Goal: Transaction & Acquisition: Purchase product/service

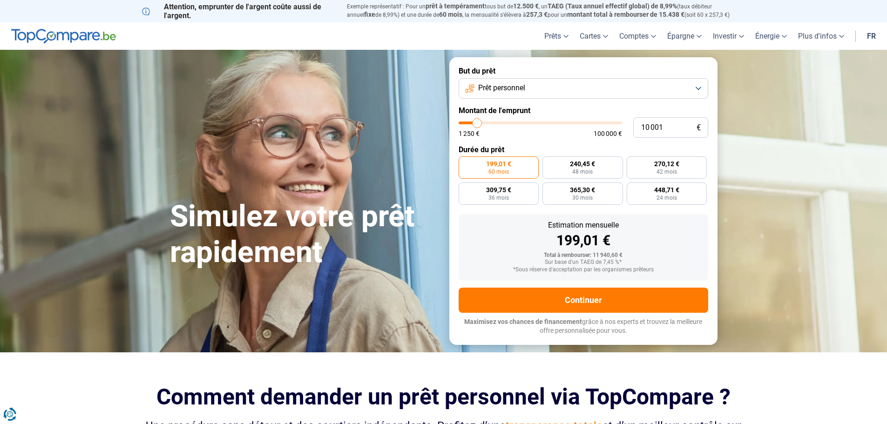
click at [533, 90] on button "Prêt personnel" at bounding box center [582, 88] width 249 height 20
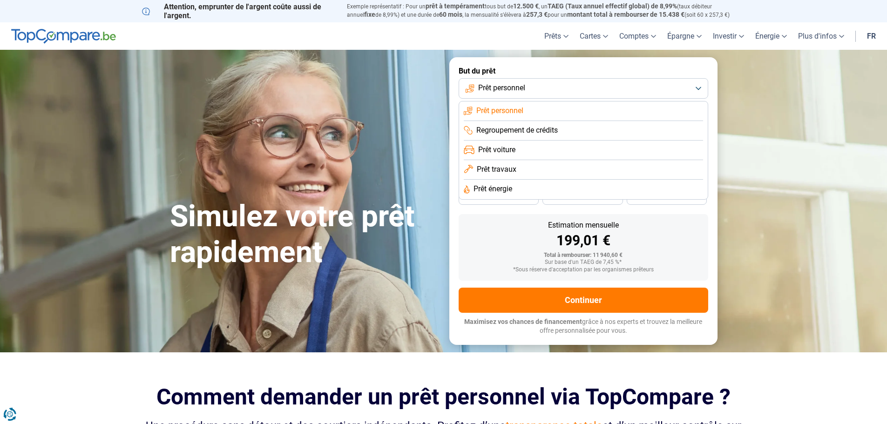
click at [533, 90] on button "Prêt personnel" at bounding box center [582, 88] width 249 height 20
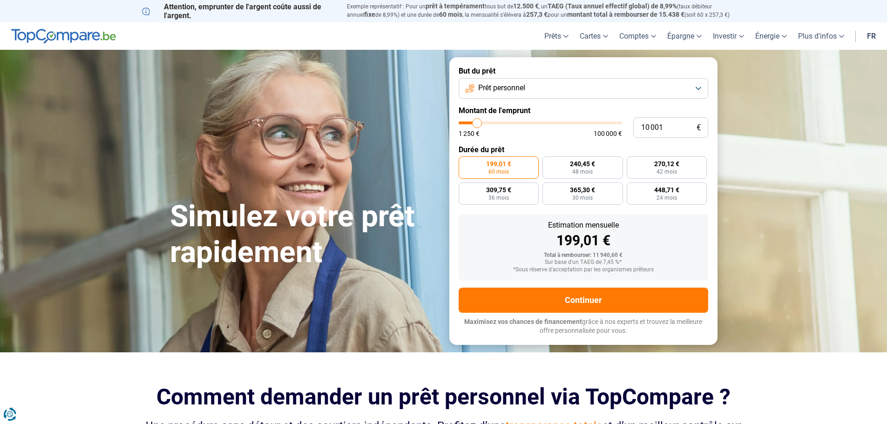
type input "10 250"
type input "10250"
type input "10 500"
type input "10500"
type input "11 000"
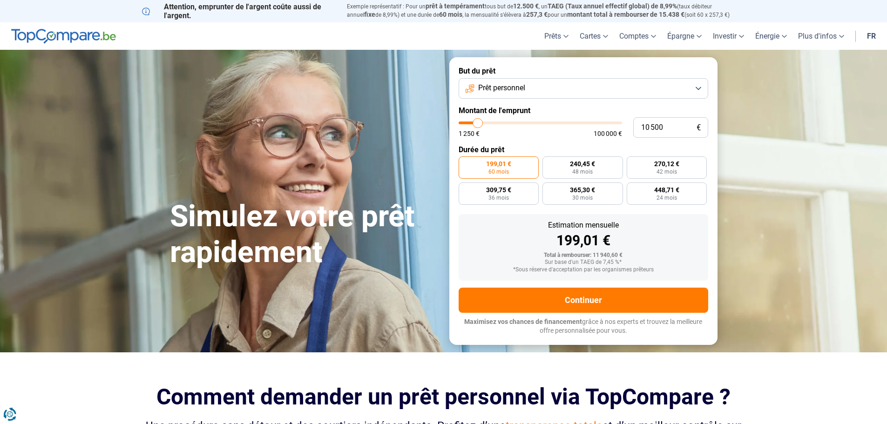
type input "11000"
type input "11 250"
type input "11250"
type input "11 500"
type input "11500"
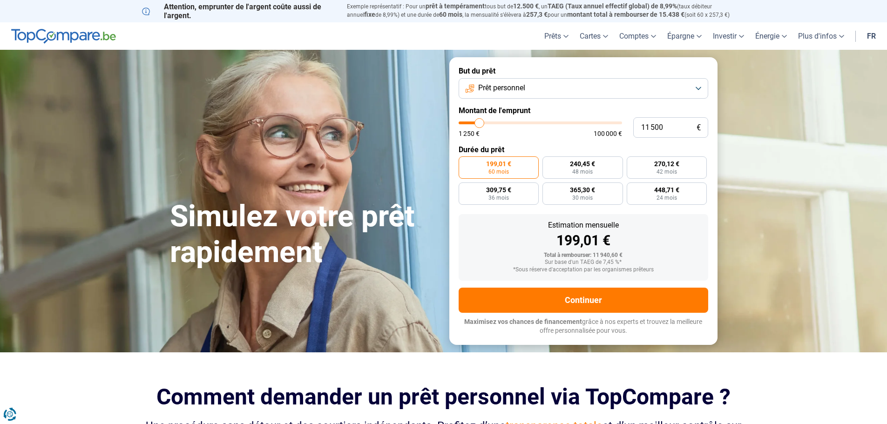
type input "11 250"
type input "11250"
type input "11 000"
type input "11000"
type input "10 500"
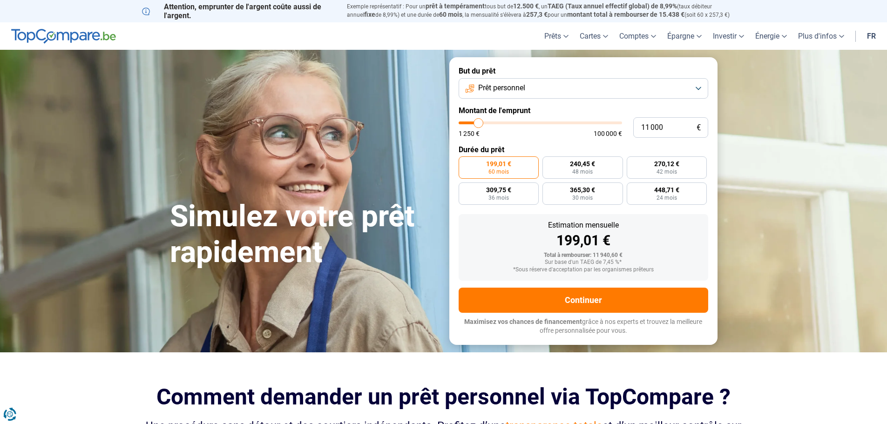
type input "10500"
type input "10 250"
type input "10250"
type input "10 000"
type input "10000"
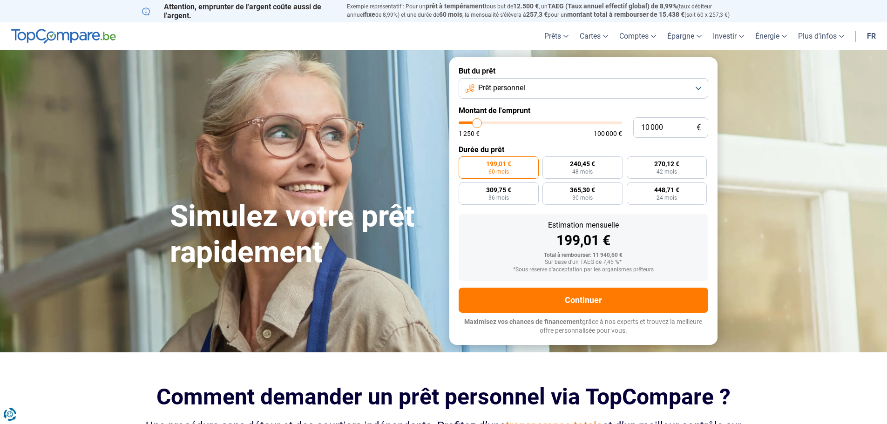
type input "9 750"
type input "9750"
type input "9 500"
type input "9500"
type input "8 750"
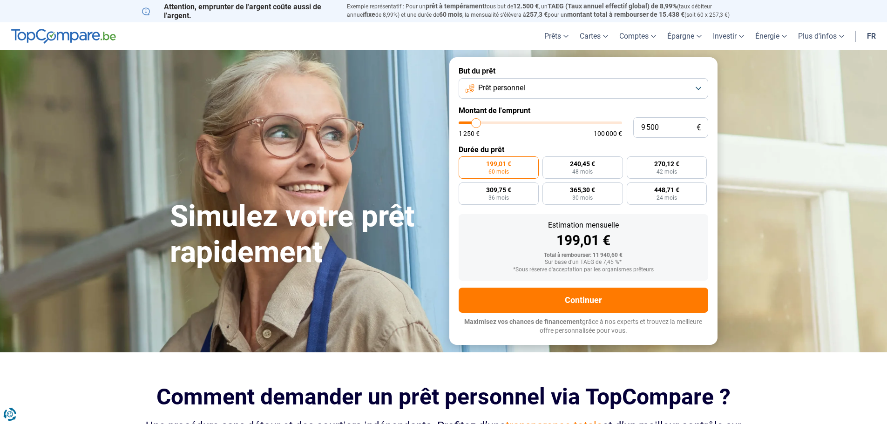
type input "8750"
type input "8 500"
type input "8500"
type input "8 250"
type input "8250"
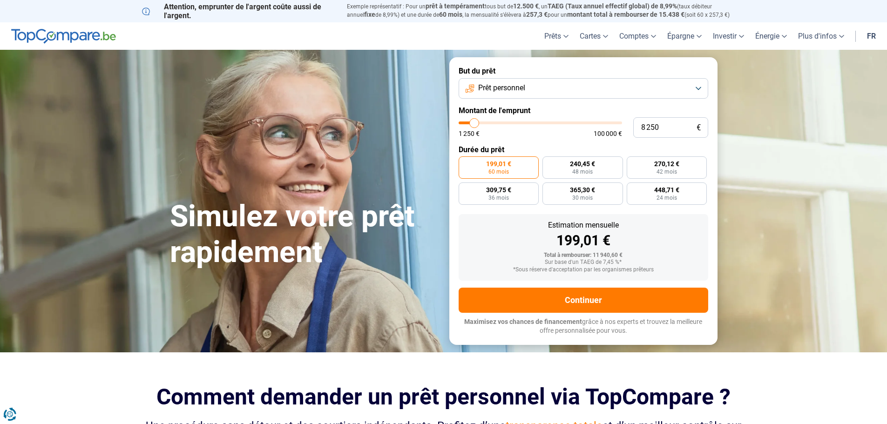
type input "8 000"
type input "8000"
type input "7 500"
type input "7500"
type input "7 250"
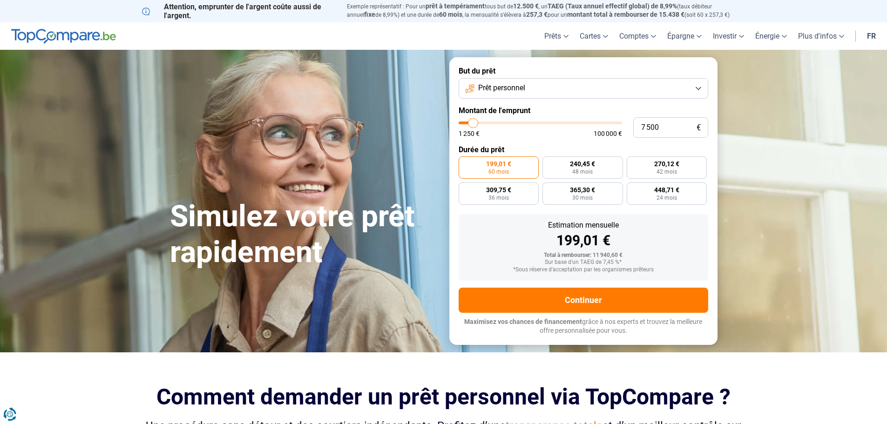
type input "7250"
type input "7 000"
type input "7000"
type input "6 750"
type input "6750"
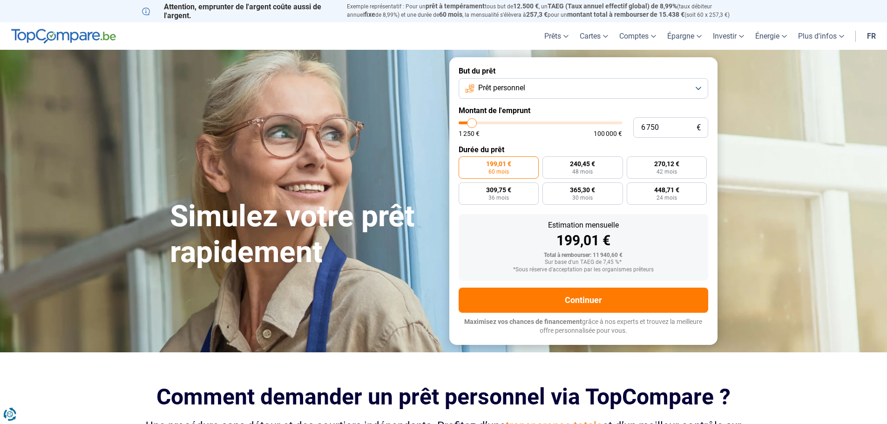
type input "6 500"
type input "6500"
type input "6 000"
type input "6000"
type input "5 750"
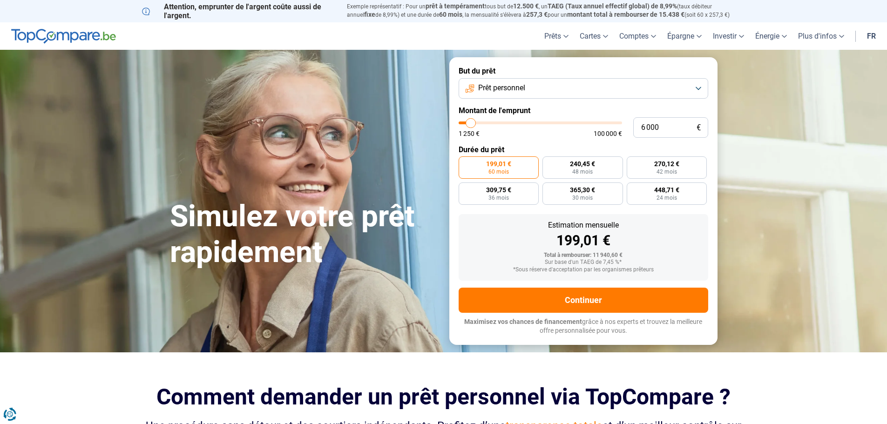
type input "5750"
type input "5 500"
type input "5500"
type input "5 250"
type input "5250"
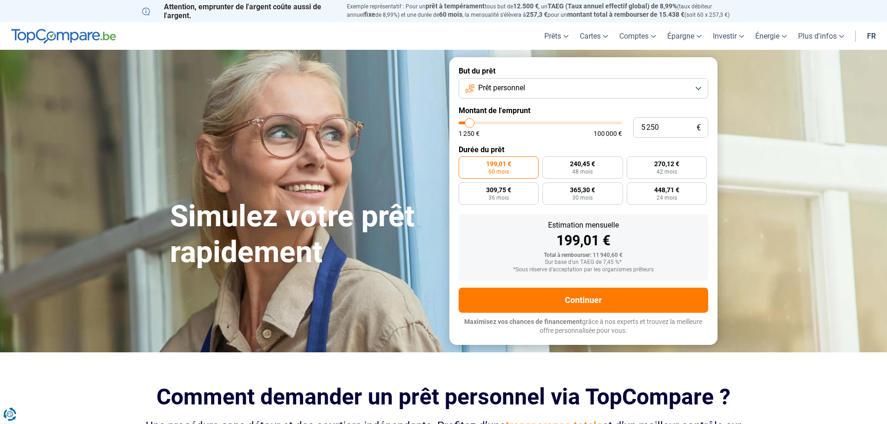
type input "5 000"
type input "5000"
type input "4 500"
type input "4500"
type input "4 250"
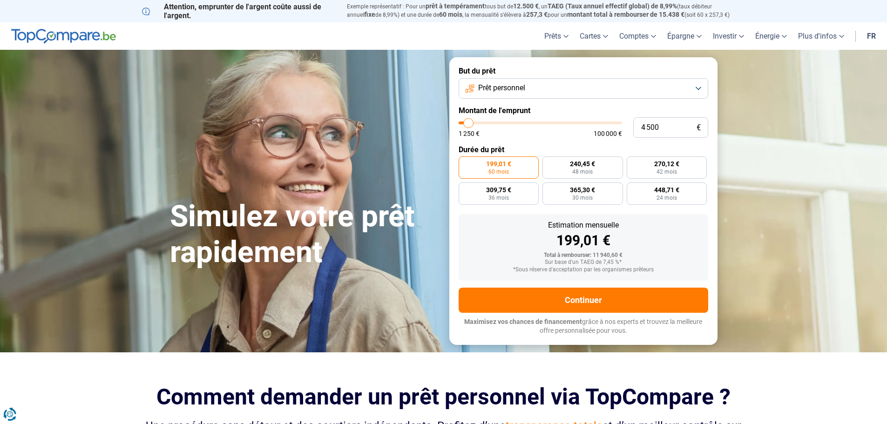
type input "4250"
type input "4 000"
type input "4000"
type input "3 750"
type input "3750"
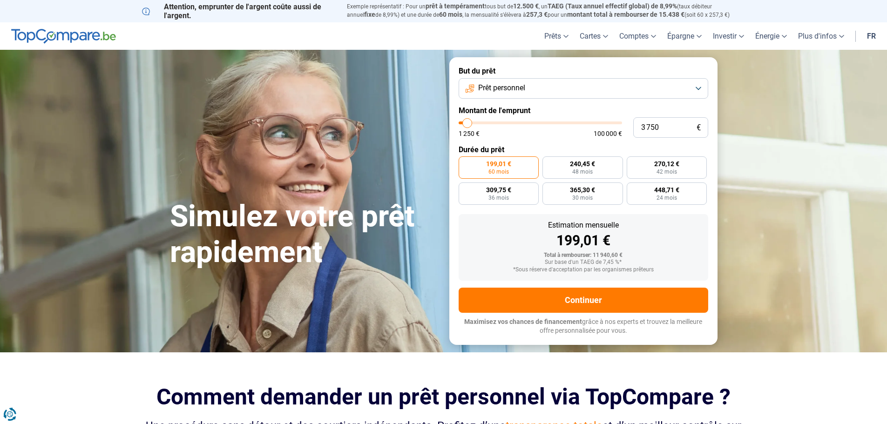
type input "3 500"
drag, startPoint x: 477, startPoint y: 125, endPoint x: 467, endPoint y: 124, distance: 10.3
type input "3500"
click at [467, 124] on input "range" at bounding box center [539, 122] width 163 height 3
radio input "true"
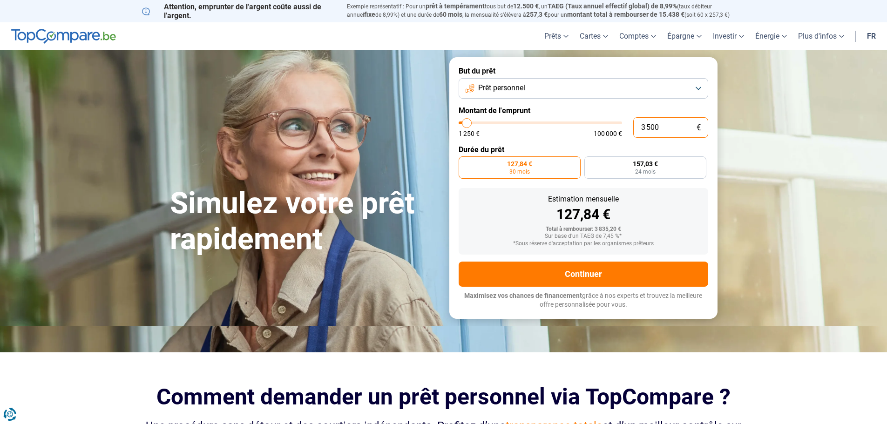
click at [661, 131] on input "3 500" at bounding box center [670, 127] width 75 height 20
type input "350"
type input "1250"
type input "35"
type input "1250"
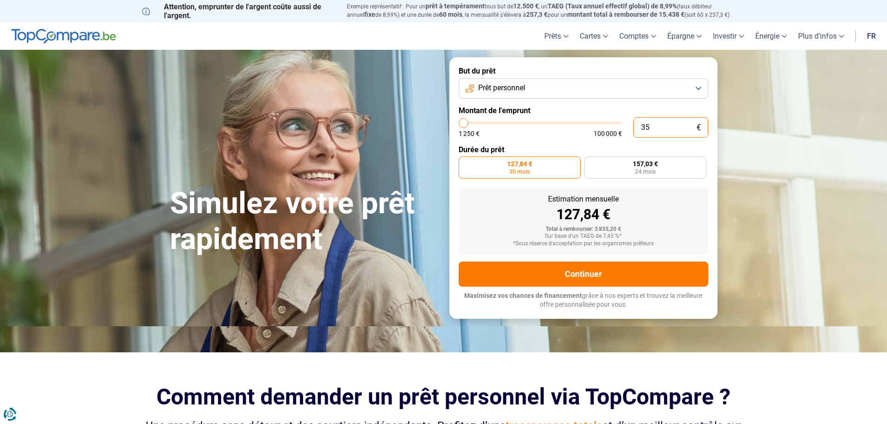
type input "3"
type input "1250"
type input "0"
type input "1250"
type input "1"
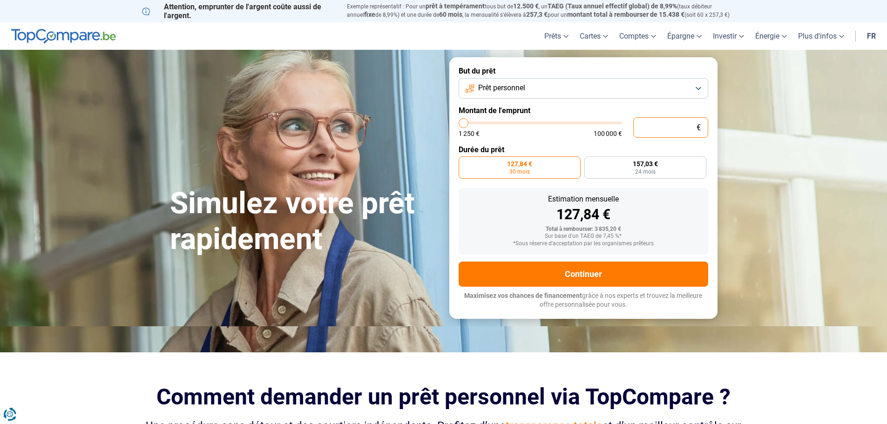
type input "1250"
type input "15"
type input "1250"
type input "150"
type input "1250"
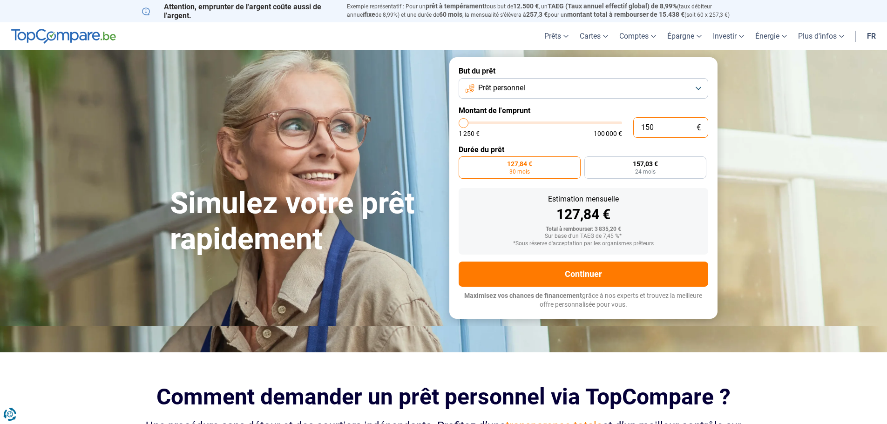
type input "1 500"
type input "1500"
radio input "true"
type input "1 500"
click at [603, 168] on label "67,30 € 24 mois" at bounding box center [581, 167] width 247 height 22
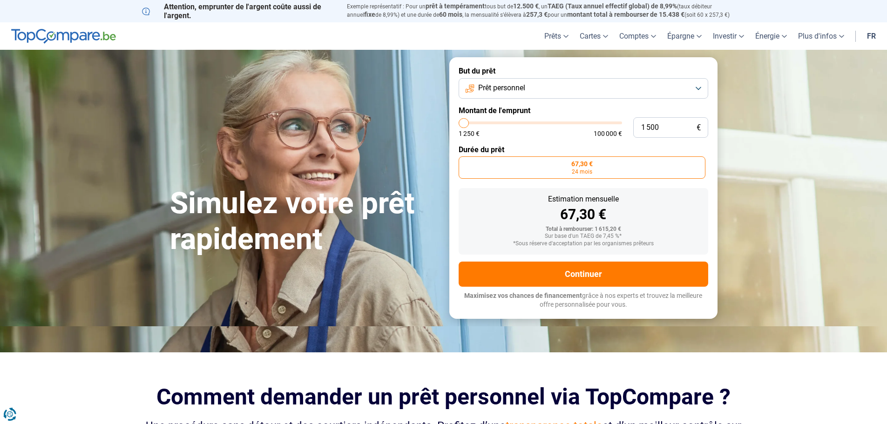
click at [465, 162] on input "67,30 € 24 mois" at bounding box center [461, 159] width 6 height 6
click at [552, 87] on button "Prêt personnel" at bounding box center [582, 88] width 249 height 20
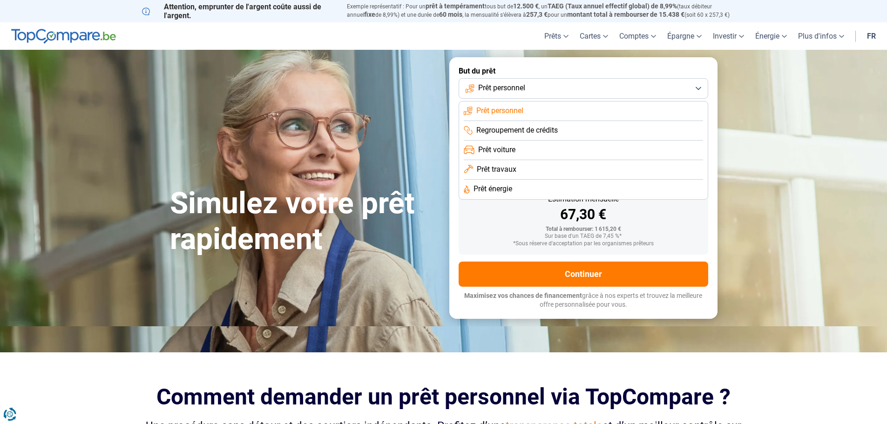
click at [552, 86] on button "Prêt personnel" at bounding box center [582, 88] width 249 height 20
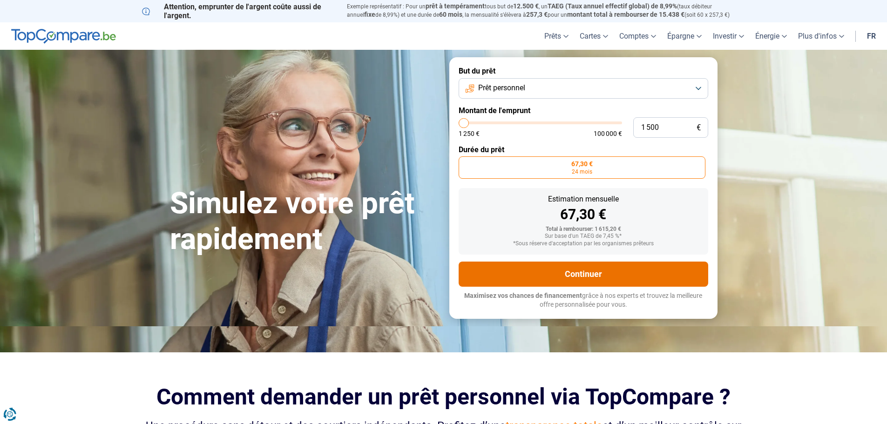
click at [595, 269] on button "Continuer" at bounding box center [582, 274] width 249 height 25
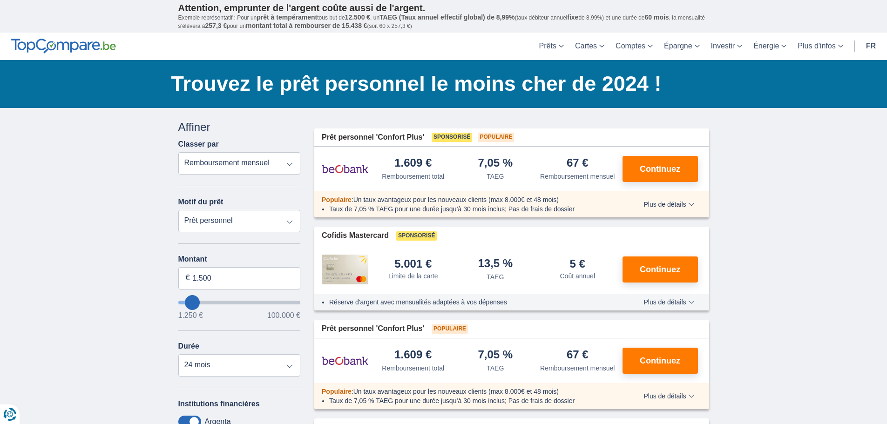
click at [229, 169] on select "Remboursement total TAEG Remboursement mensuel" at bounding box center [239, 163] width 122 height 22
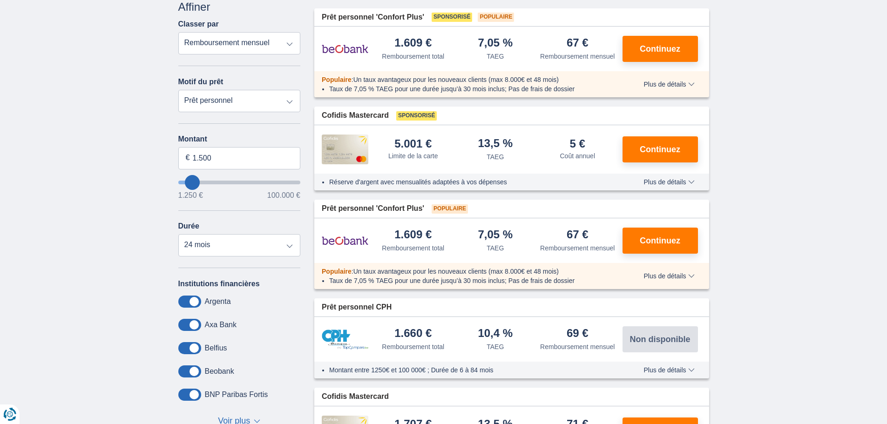
scroll to position [140, 0]
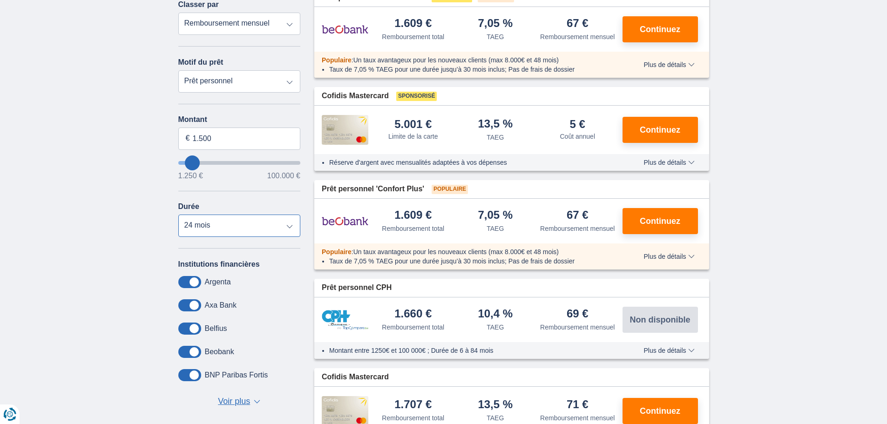
click at [241, 221] on select "12 mois 18 mois 24 mois" at bounding box center [239, 226] width 122 height 22
click at [241, 219] on select "12 mois 18 mois 24 mois" at bounding box center [239, 226] width 122 height 22
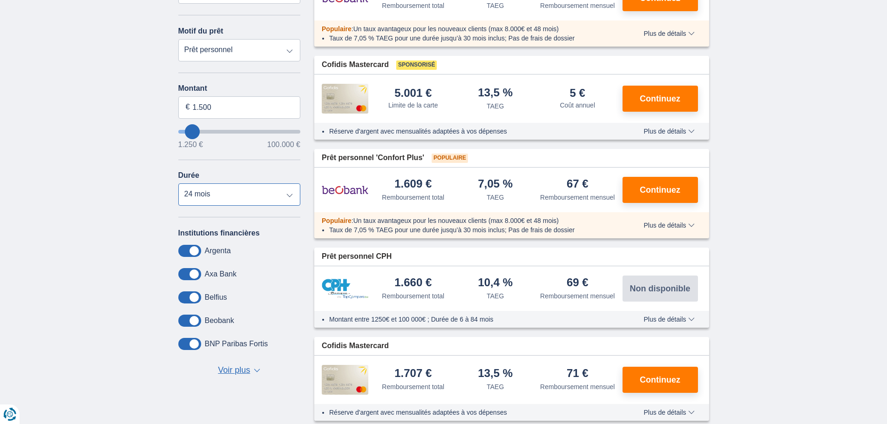
scroll to position [279, 0]
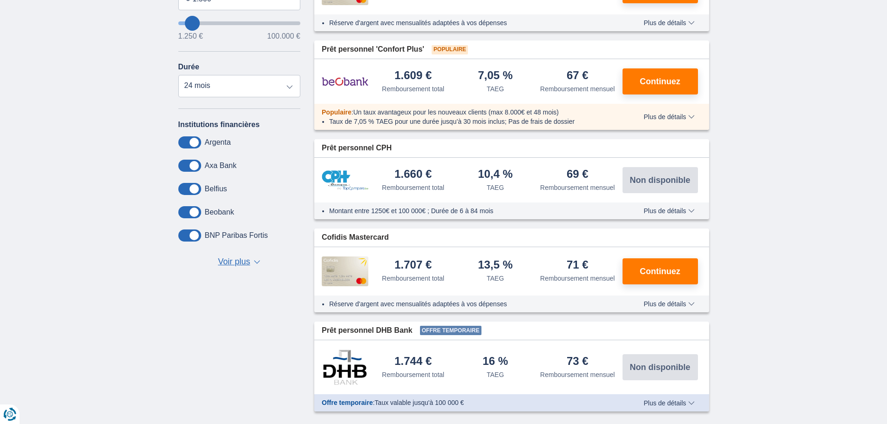
click at [241, 262] on span "Voir plus" at bounding box center [234, 262] width 32 height 12
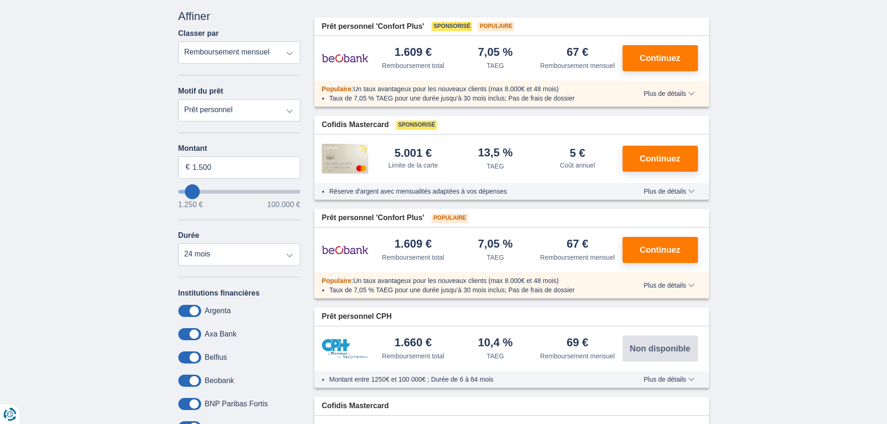
scroll to position [93, 0]
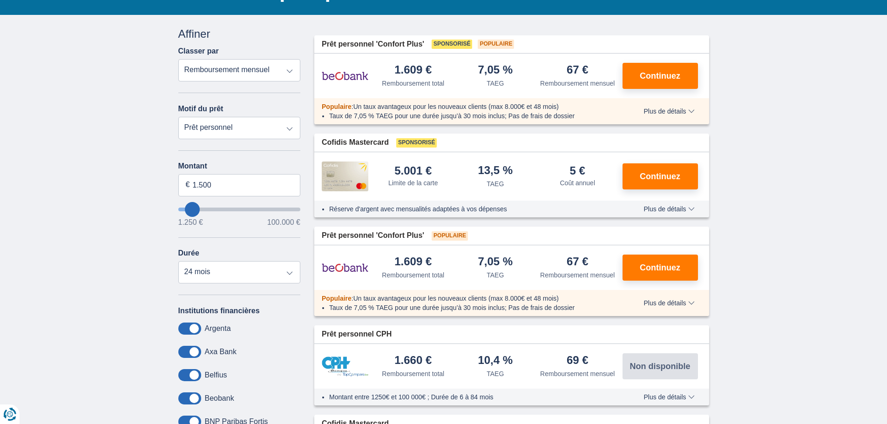
click at [231, 126] on select "Prêt personnel Voiture Moto / vélo Caravane / mobilhome Travaux Energie Rachat …" at bounding box center [239, 128] width 122 height 22
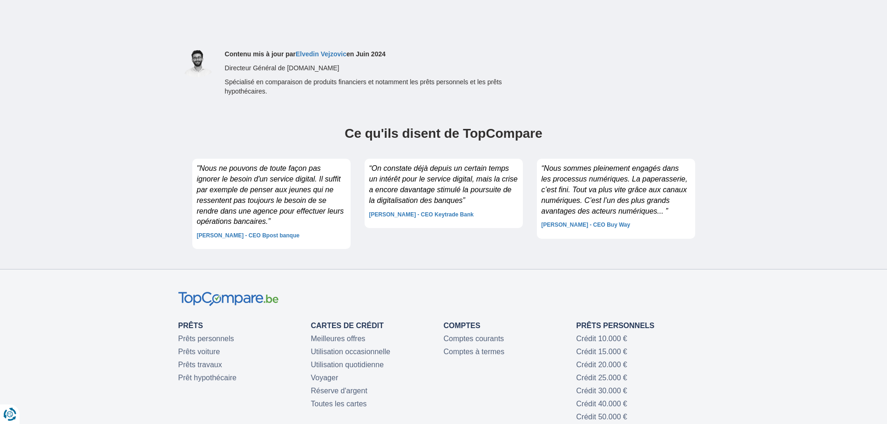
scroll to position [2607, 0]
